Goal: Answer question/provide support

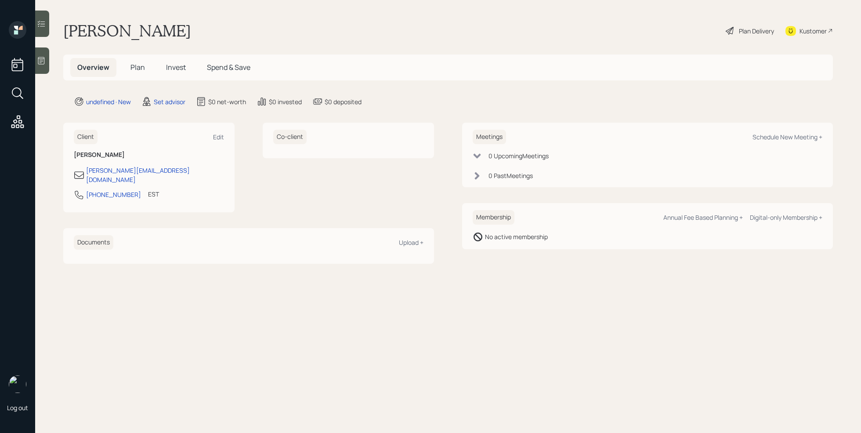
click at [39, 66] on div at bounding box center [42, 60] width 14 height 26
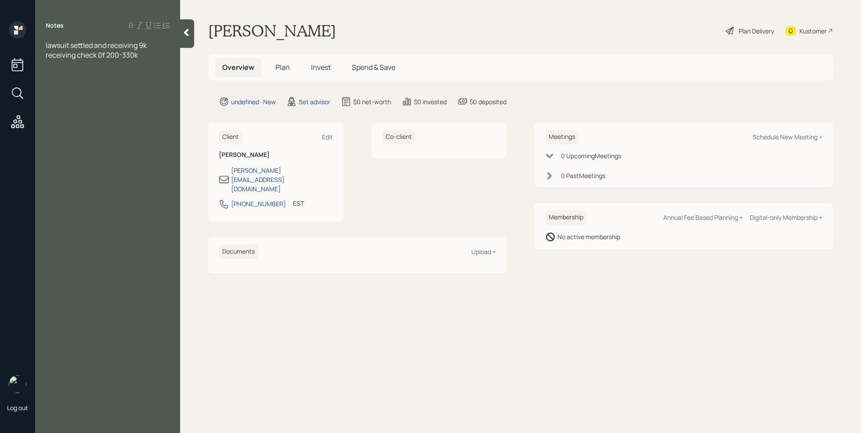
click at [141, 55] on div "receiving check 0f 200-330k" at bounding box center [108, 55] width 124 height 10
click at [146, 58] on div "receiving check of 200-330k" at bounding box center [108, 55] width 124 height 10
click at [164, 78] on div "will be receiving check end of year" at bounding box center [108, 74] width 124 height 10
click at [162, 72] on div "will be receiving check end of year" at bounding box center [108, 74] width 124 height 10
click at [61, 92] on span "goal is to not worry about money" at bounding box center [97, 94] width 103 height 10
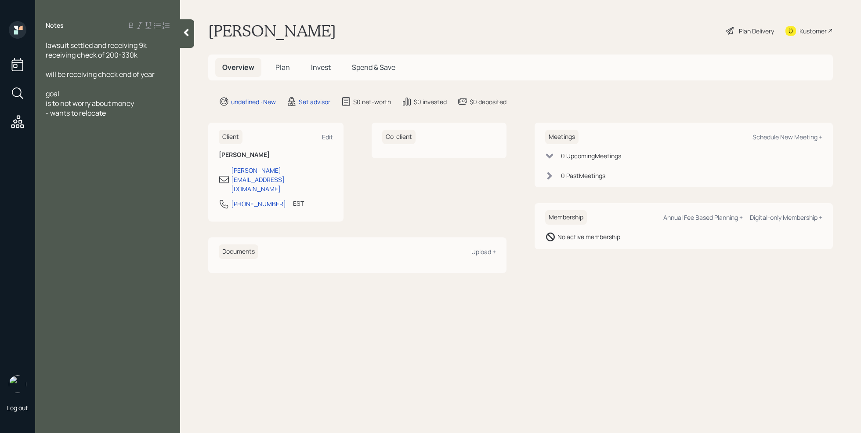
click at [69, 90] on div "goal" at bounding box center [108, 94] width 124 height 10
click at [46, 104] on span "is not to worry about money" at bounding box center [90, 103] width 88 height 10
click at [118, 112] on div "- wants to relocate" at bounding box center [108, 113] width 124 height 10
